Goal: Transaction & Acquisition: Purchase product/service

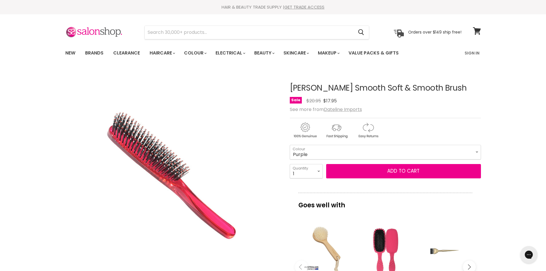
click at [472, 230] on div "imageUrl Hi Lift Shatush Tint Brush Medium $3.95" at bounding box center [444, 266] width 58 height 99
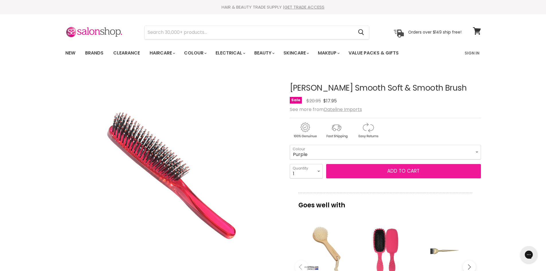
click at [410, 173] on span "Add to cart" at bounding box center [404, 171] width 32 height 7
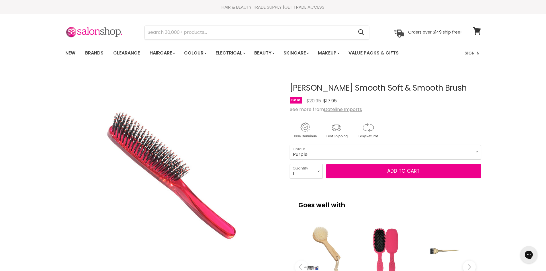
click at [332, 153] on select "Purple Red Pink Green" at bounding box center [385, 152] width 191 height 14
click at [290, 145] on select "Purple Red Pink Green" at bounding box center [385, 152] width 191 height 14
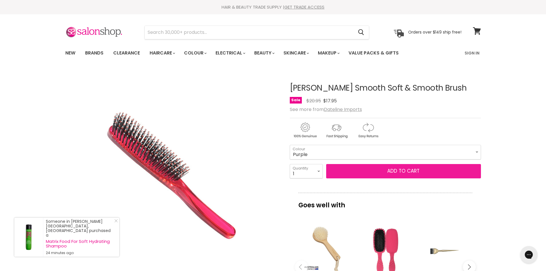
click at [353, 176] on button "Add to cart" at bounding box center [403, 171] width 155 height 14
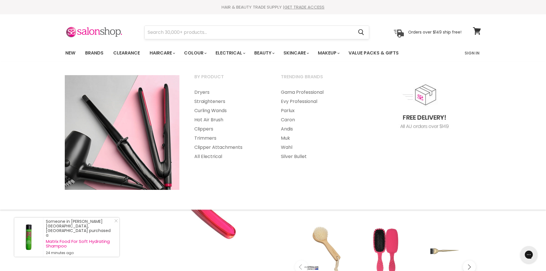
click at [216, 34] on input "Search" at bounding box center [249, 32] width 209 height 13
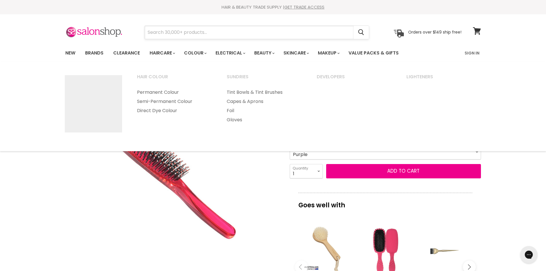
click at [212, 33] on input "Search" at bounding box center [249, 32] width 209 height 13
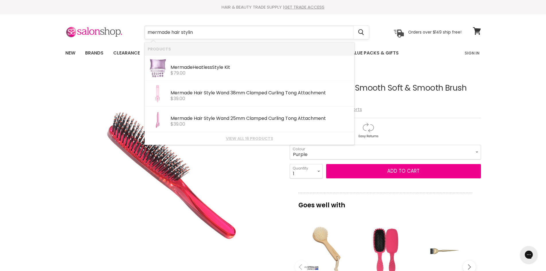
type input "mermade hair styling"
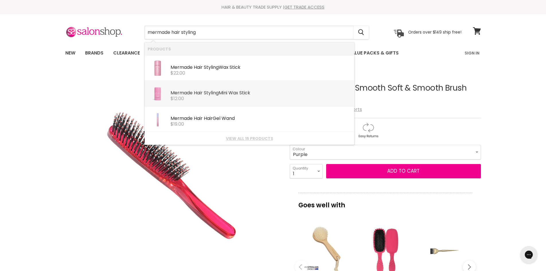
click at [218, 95] on b "Styling" at bounding box center [211, 93] width 15 height 7
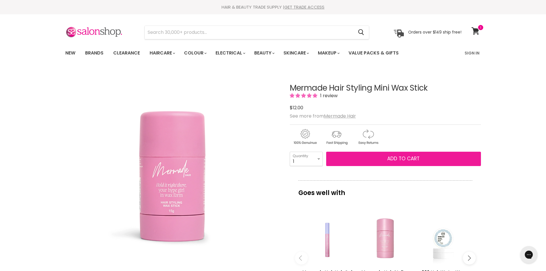
click at [399, 160] on span "Add to cart" at bounding box center [404, 158] width 32 height 7
click at [370, 156] on button "Add to cart" at bounding box center [403, 159] width 155 height 14
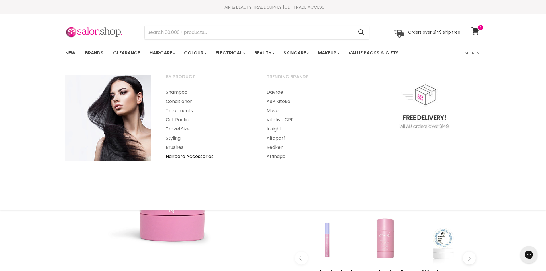
click at [181, 156] on link "Haircare Accessories" at bounding box center [209, 156] width 100 height 9
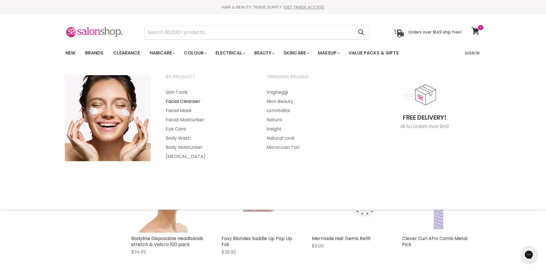
click at [168, 101] on link "Facial Cleanser" at bounding box center [209, 101] width 100 height 9
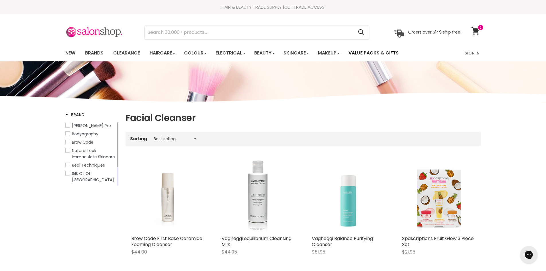
click at [374, 55] on link "Value Packs & Gifts" at bounding box center [374, 53] width 59 height 12
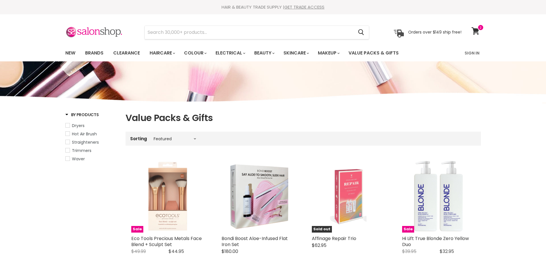
select select "manual"
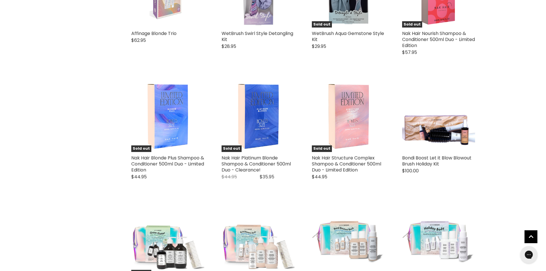
scroll to position [1291, 0]
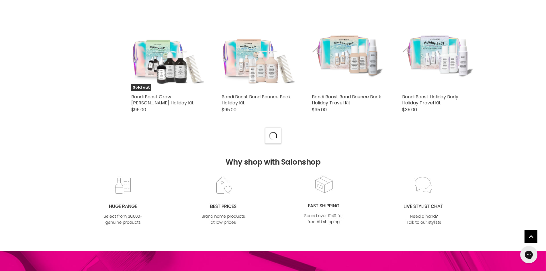
scroll to position [1463, 0]
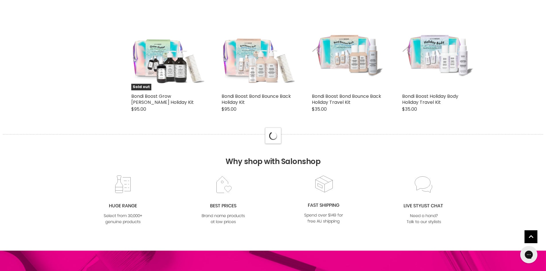
select select "manual"
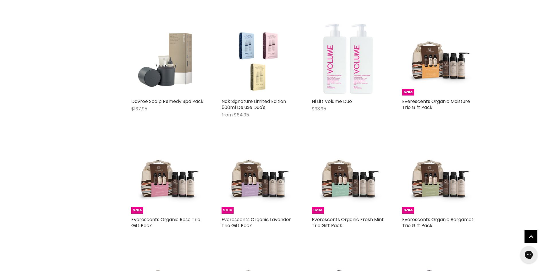
scroll to position [2582, 0]
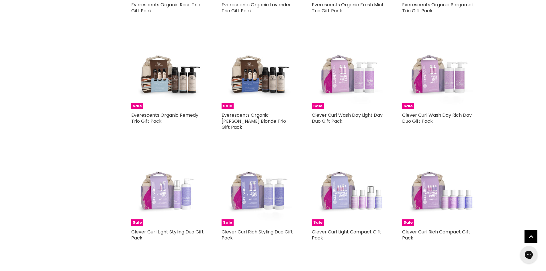
scroll to position [2811, 0]
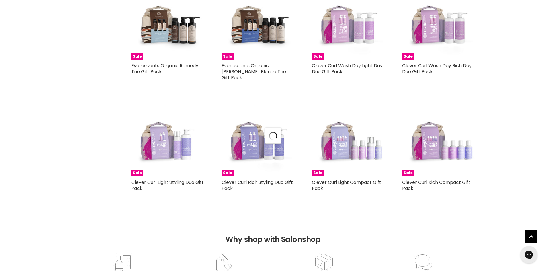
select select "manual"
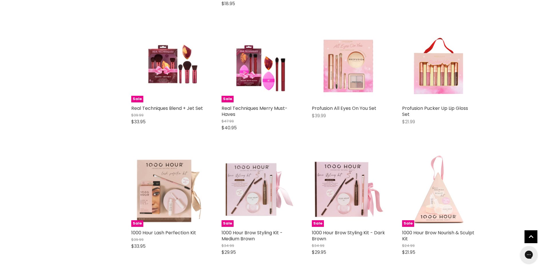
scroll to position [3356, 0]
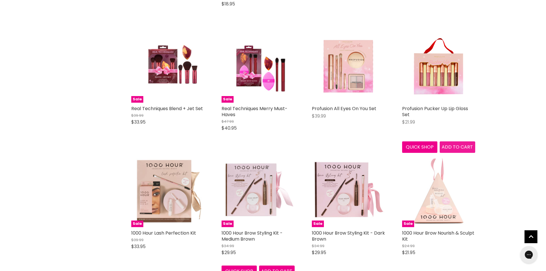
click at [460, 144] on span "Add to cart" at bounding box center [457, 147] width 31 height 7
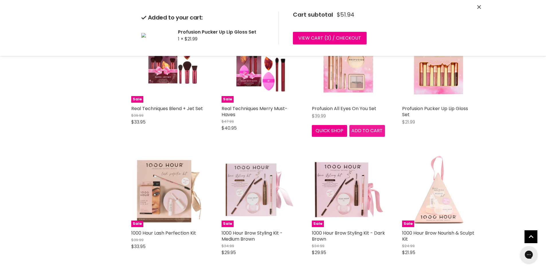
click at [367, 141] on div "Profusion All Eyes On You Set $39.99 Profusion Cosmetics Quick shop Add to cart" at bounding box center [348, 83] width 85 height 118
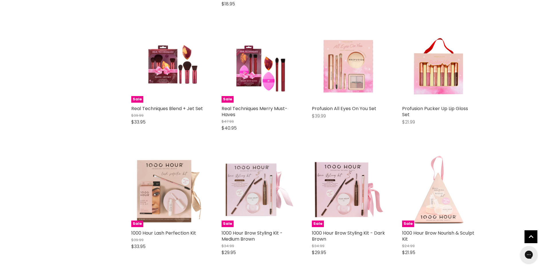
scroll to position [3299, 0]
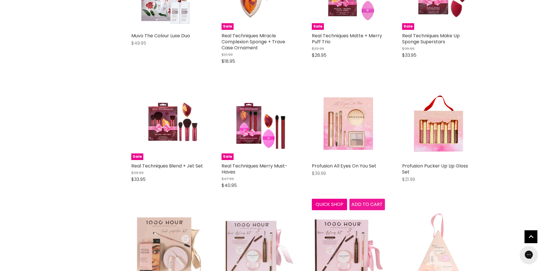
click at [364, 201] on span "Add to cart" at bounding box center [367, 204] width 31 height 7
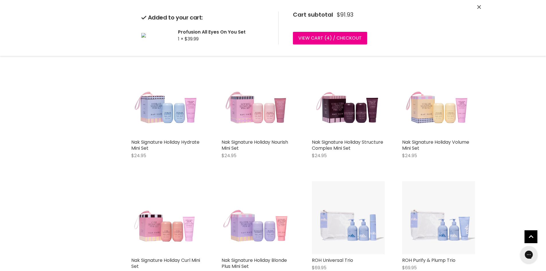
scroll to position [4217, 0]
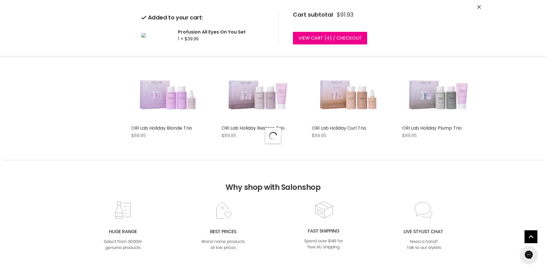
scroll to position [4303, 0]
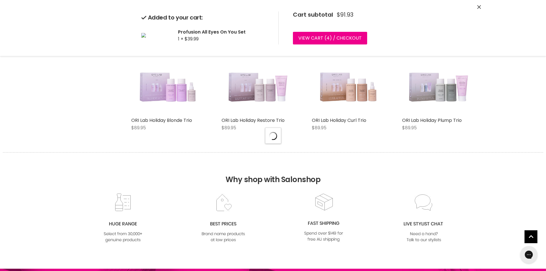
select select "manual"
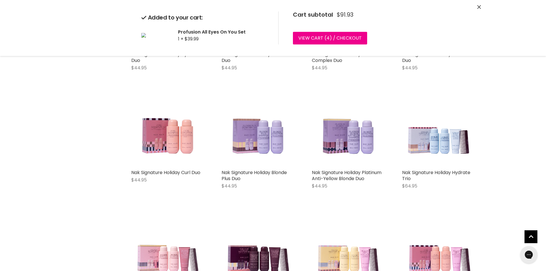
scroll to position [3442, 0]
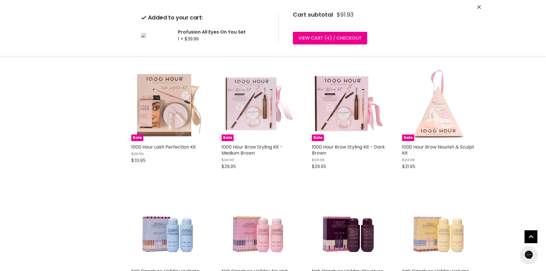
click at [480, 6] on icon "Close" at bounding box center [480, 7] width 4 height 4
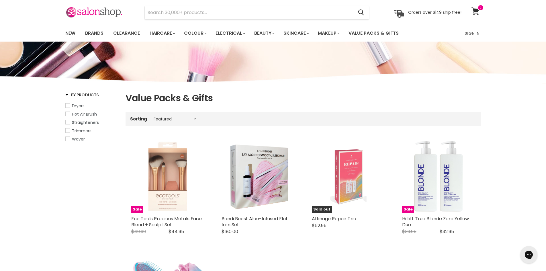
scroll to position [0, 0]
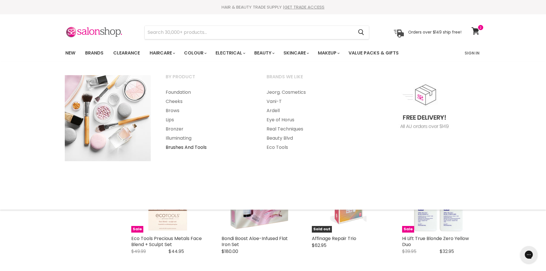
click at [182, 149] on link "Brushes And Tools" at bounding box center [209, 147] width 100 height 9
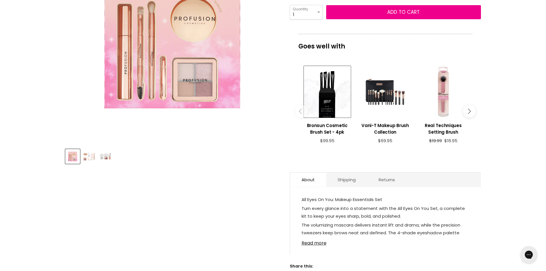
scroll to position [143, 0]
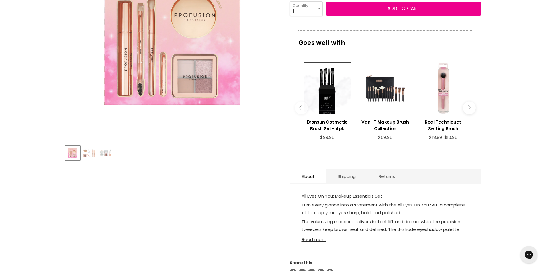
click at [322, 240] on link "Read more" at bounding box center [386, 238] width 168 height 9
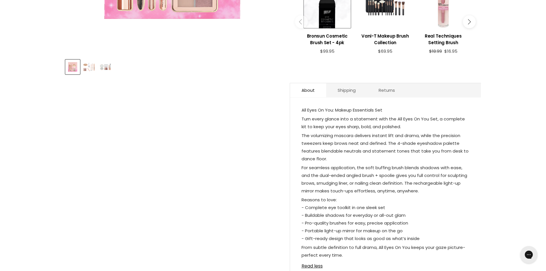
scroll to position [0, 0]
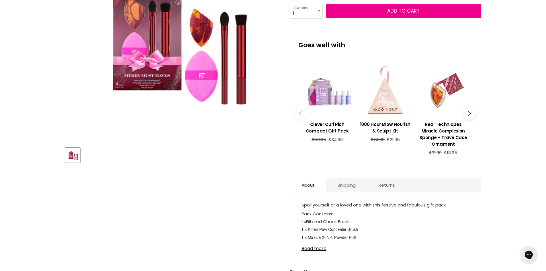
scroll to position [143, 0]
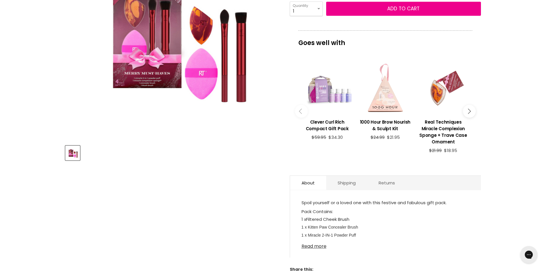
click at [310, 240] on link "Read more" at bounding box center [386, 244] width 168 height 9
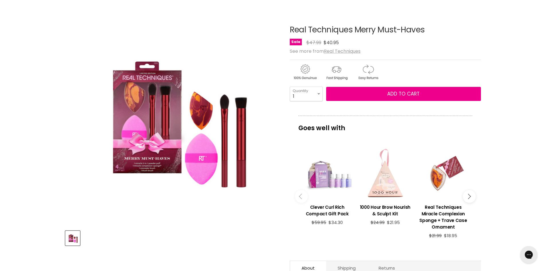
scroll to position [0, 0]
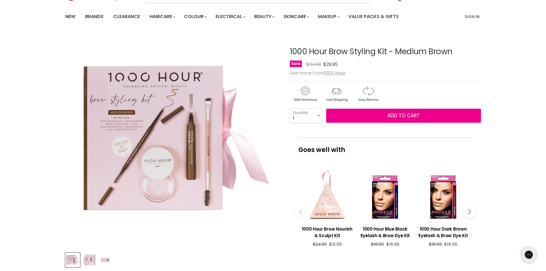
scroll to position [143, 0]
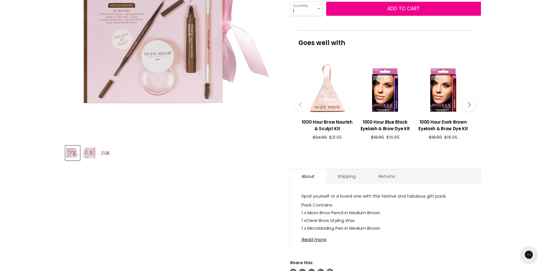
drag, startPoint x: 321, startPoint y: 240, endPoint x: 335, endPoint y: 236, distance: 14.9
click at [321, 240] on link "Read more" at bounding box center [386, 238] width 168 height 9
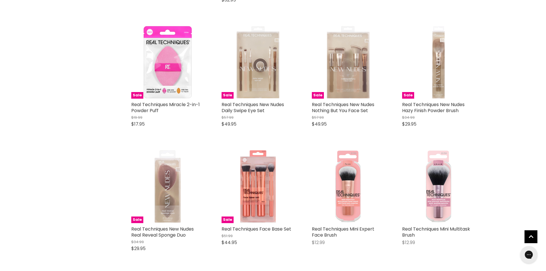
scroll to position [1320, 0]
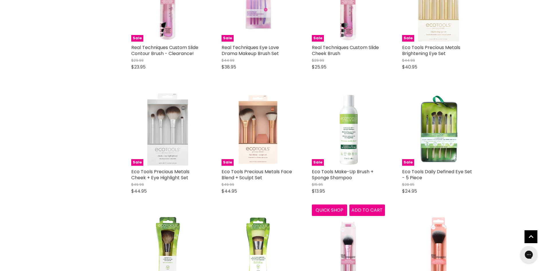
scroll to position [1607, 0]
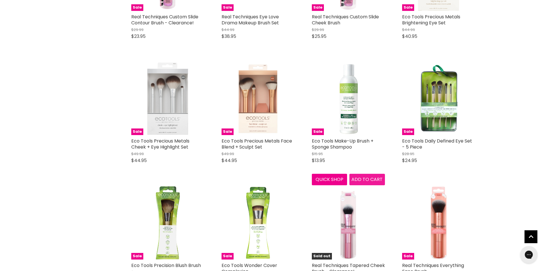
click at [368, 176] on span "Add to cart" at bounding box center [367, 179] width 31 height 7
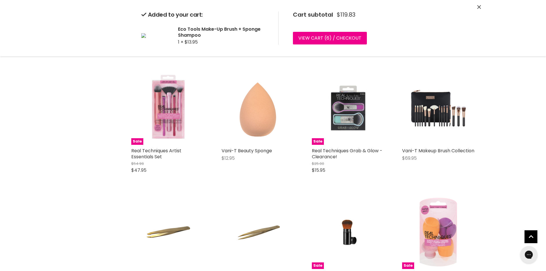
scroll to position [2870, 0]
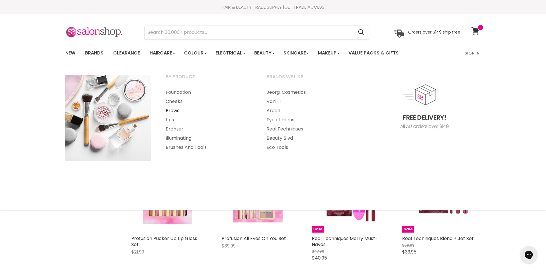
click at [170, 110] on link "Brows" at bounding box center [209, 110] width 100 height 9
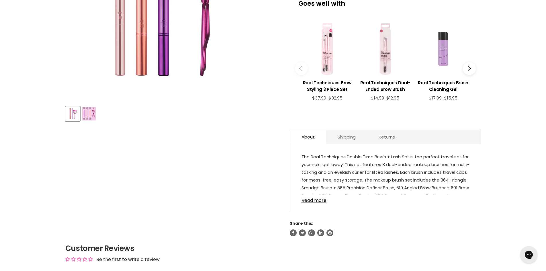
scroll to position [201, 0]
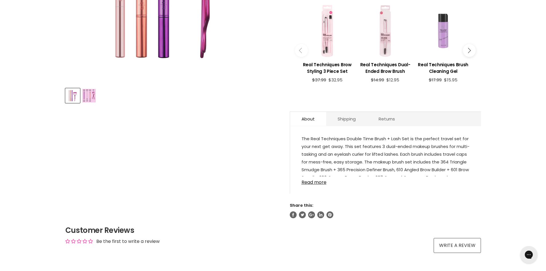
click at [310, 182] on link "Read more" at bounding box center [386, 180] width 168 height 9
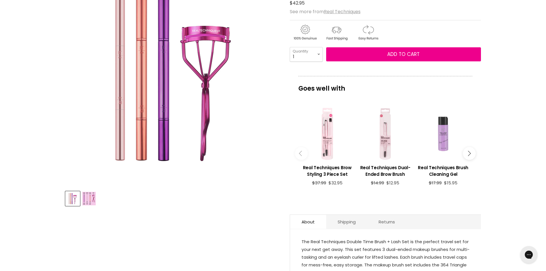
scroll to position [0, 0]
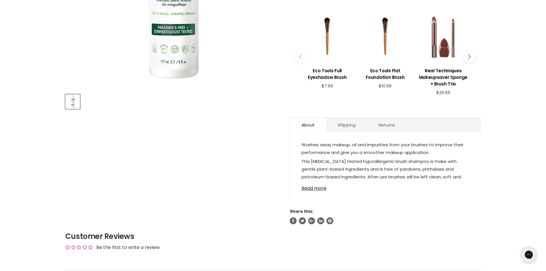
scroll to position [201, 0]
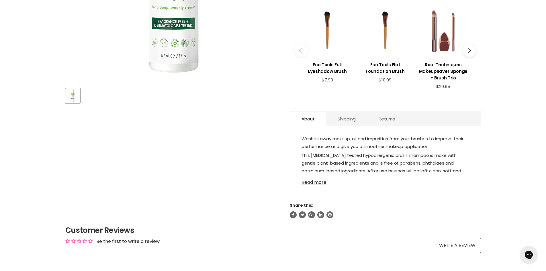
click at [314, 180] on link "Read more" at bounding box center [386, 180] width 168 height 9
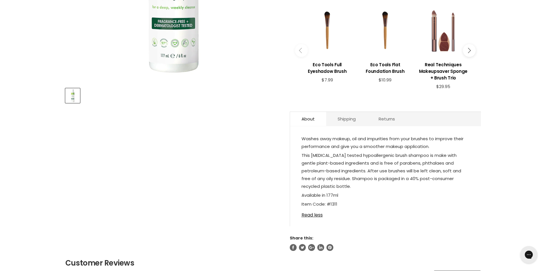
scroll to position [29, 0]
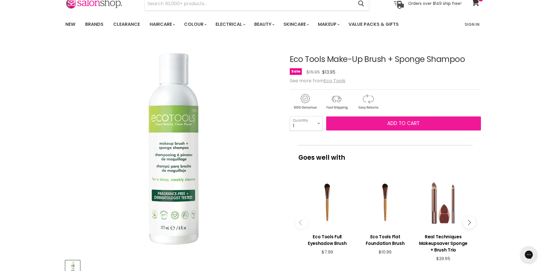
click at [392, 124] on span "Add to cart" at bounding box center [404, 123] width 32 height 7
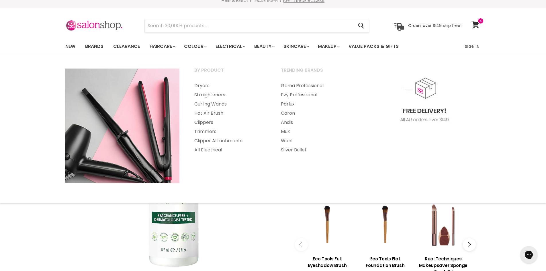
scroll to position [0, 0]
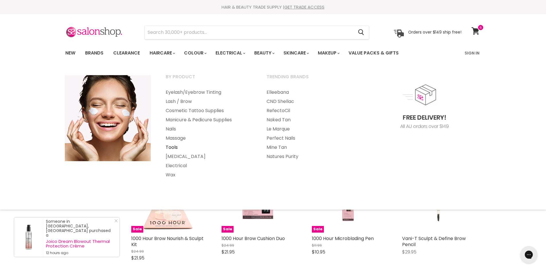
click at [173, 149] on link "Tools" at bounding box center [209, 147] width 100 height 9
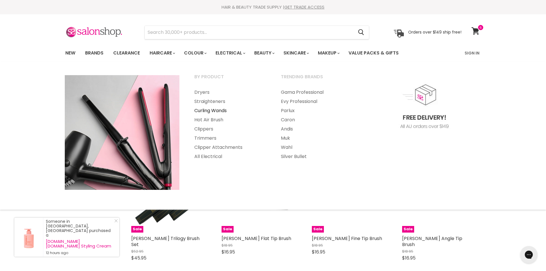
click at [205, 111] on link "Curling Wands" at bounding box center [229, 110] width 85 height 9
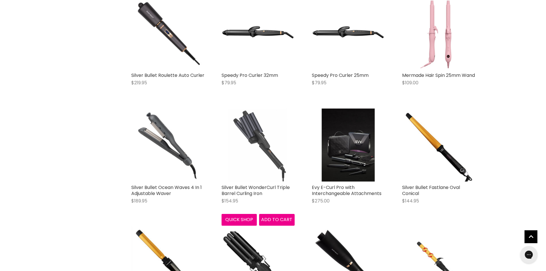
scroll to position [947, 0]
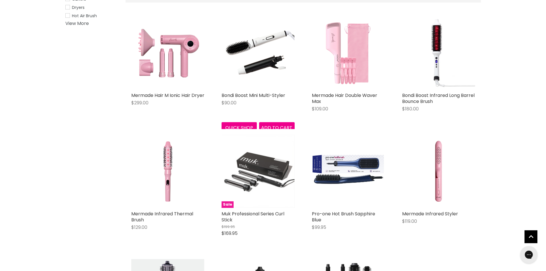
scroll to position [143, 0]
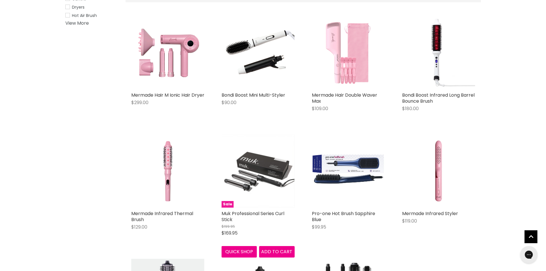
click at [253, 166] on img "Main content" at bounding box center [258, 171] width 73 height 73
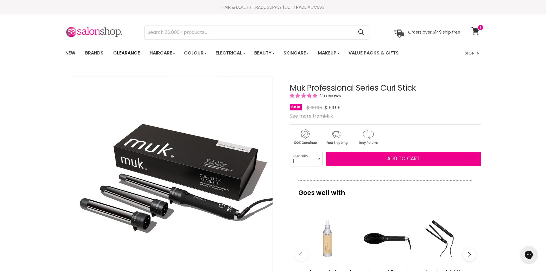
click at [130, 52] on link "Clearance" at bounding box center [126, 53] width 35 height 12
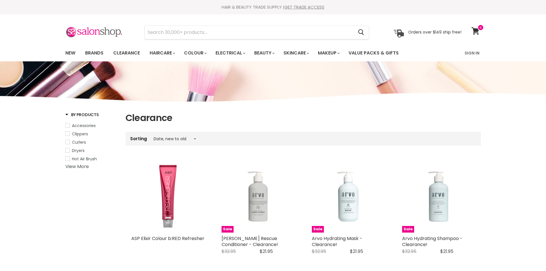
select select "created-descending"
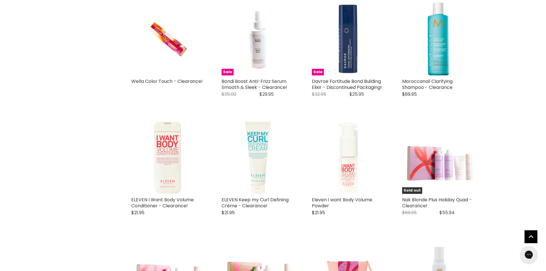
scroll to position [775, 0]
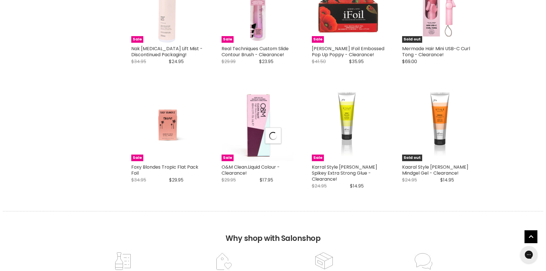
scroll to position [1520, 0]
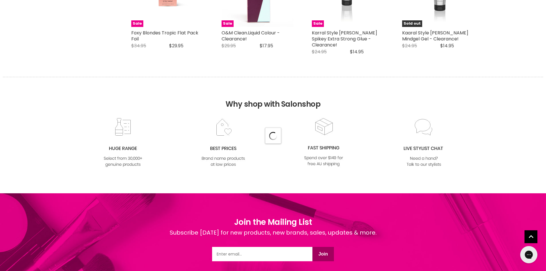
select select "created-descending"
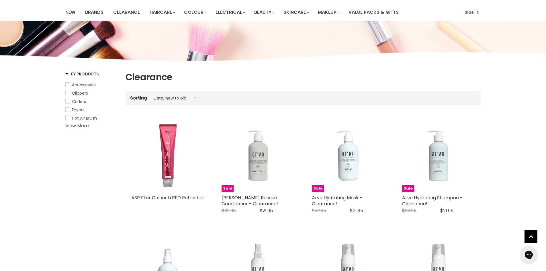
scroll to position [0, 0]
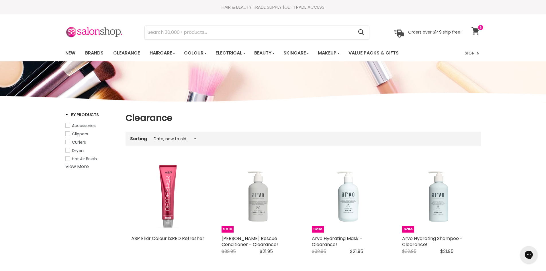
click at [477, 31] on icon at bounding box center [476, 30] width 8 height 7
